Goal: Check status

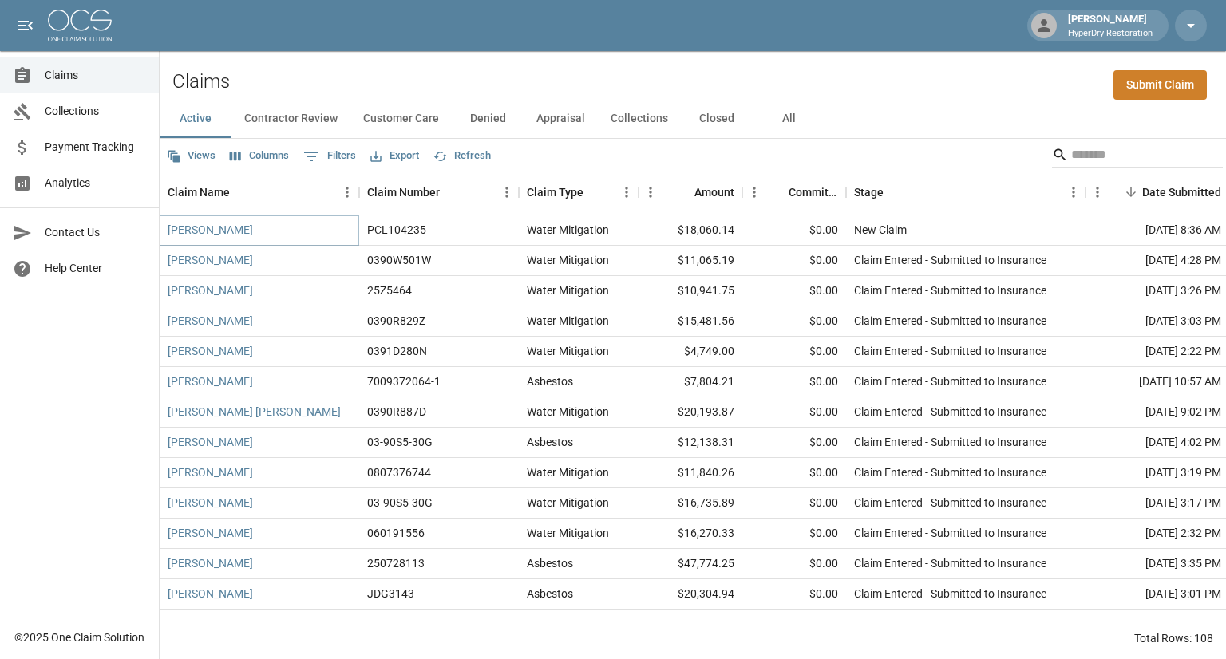
click at [227, 226] on link "[PERSON_NAME]" at bounding box center [210, 230] width 85 height 16
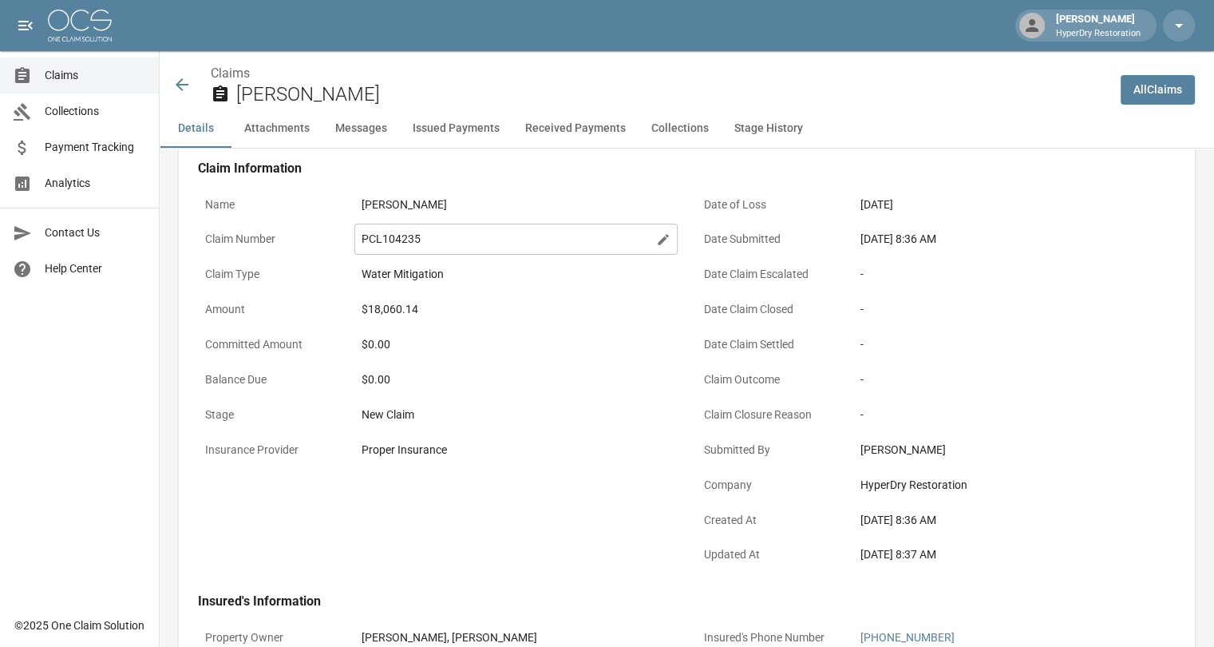
scroll to position [67, 0]
click at [185, 85] on icon at bounding box center [182, 84] width 13 height 13
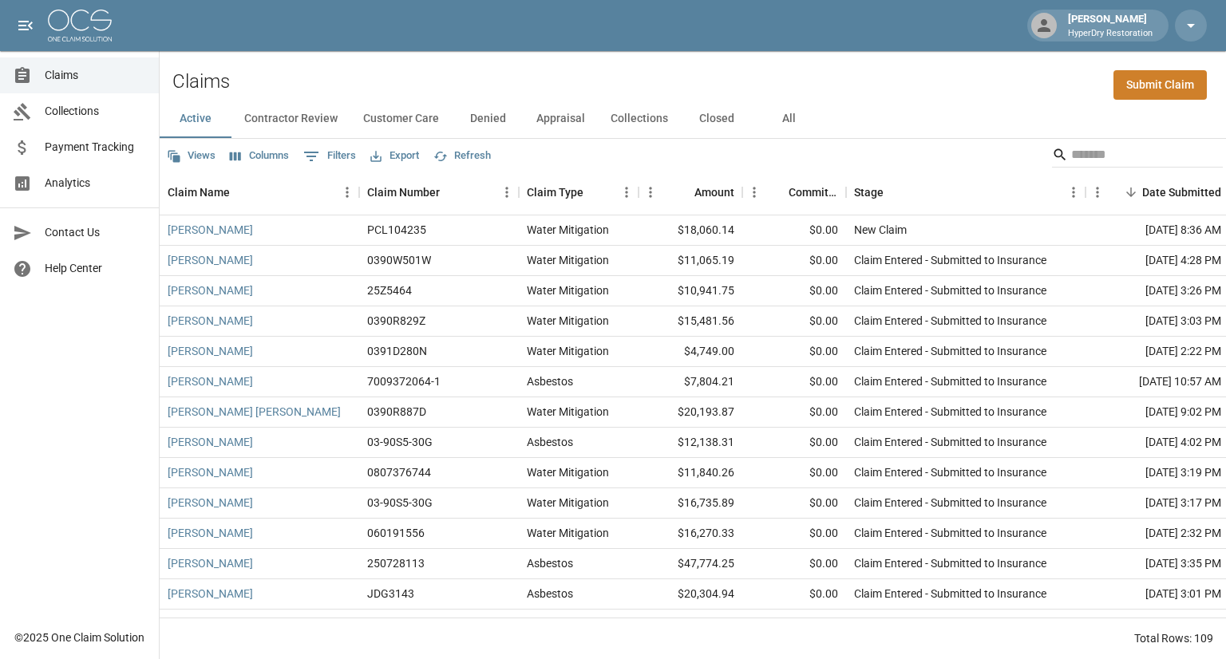
click at [83, 148] on span "Payment Tracking" at bounding box center [95, 147] width 101 height 17
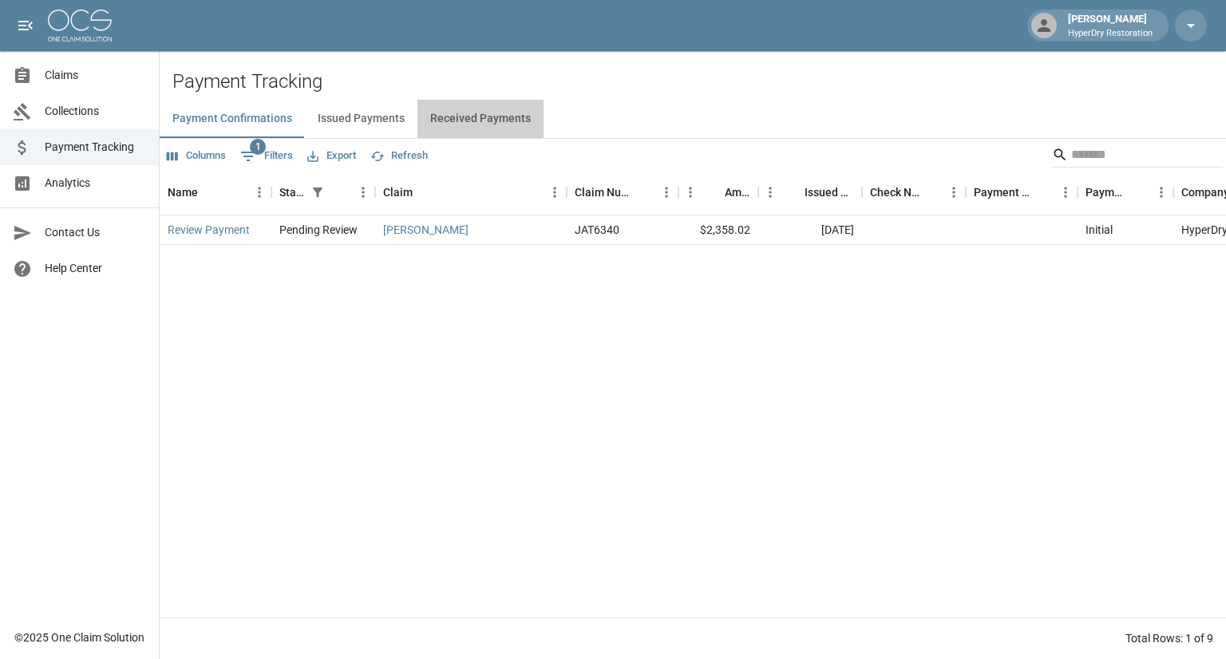
click at [498, 114] on button "Received Payments" at bounding box center [481, 119] width 126 height 38
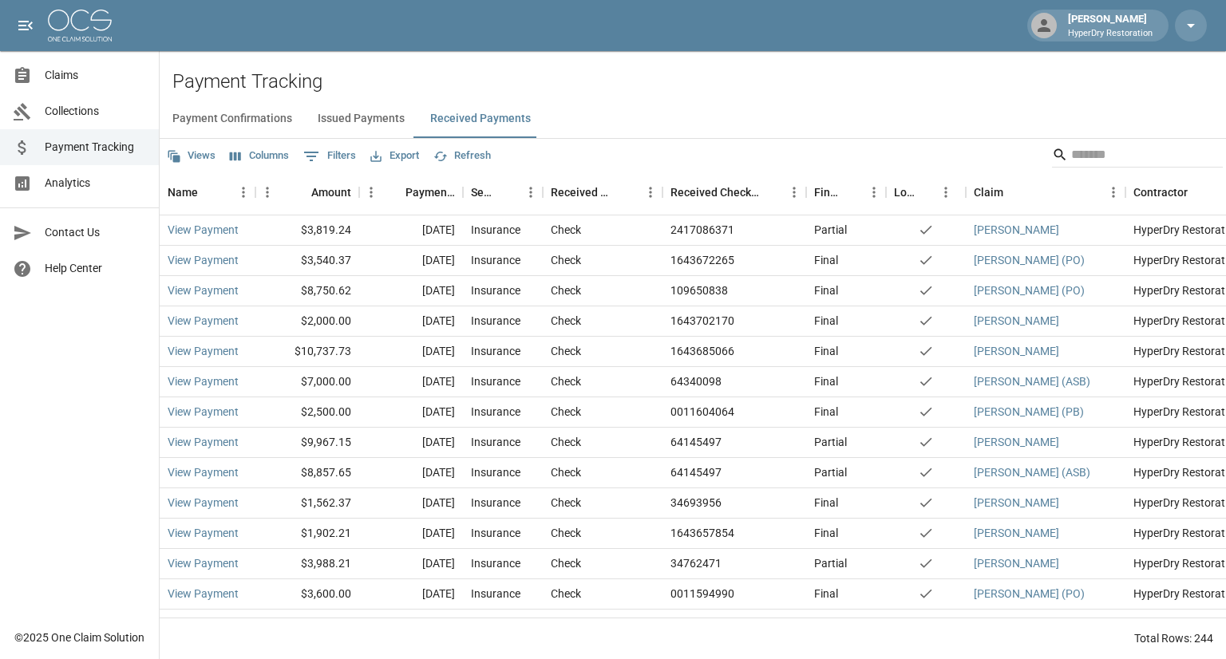
click at [88, 88] on link "Claims" at bounding box center [79, 75] width 159 height 36
